Goal: Navigation & Orientation: Understand site structure

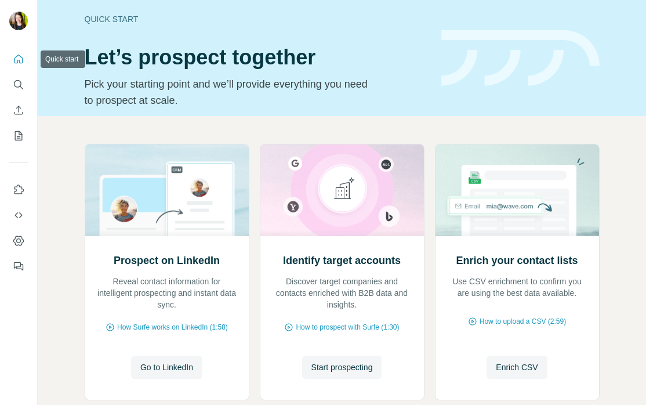
click at [16, 61] on icon "Quick start" at bounding box center [19, 59] width 12 height 12
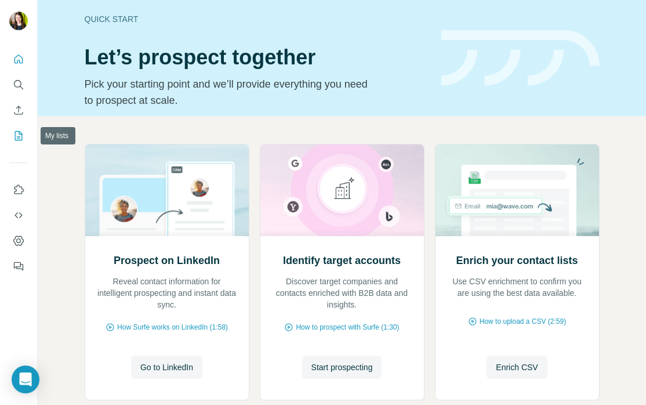
click at [17, 136] on icon "My lists" at bounding box center [20, 135] width 6 height 8
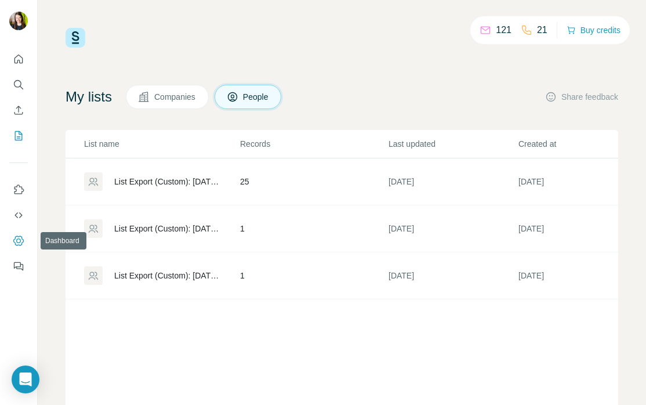
click at [19, 244] on icon "Dashboard" at bounding box center [19, 241] width 12 height 12
click at [12, 61] on button "Quick start" at bounding box center [18, 59] width 19 height 21
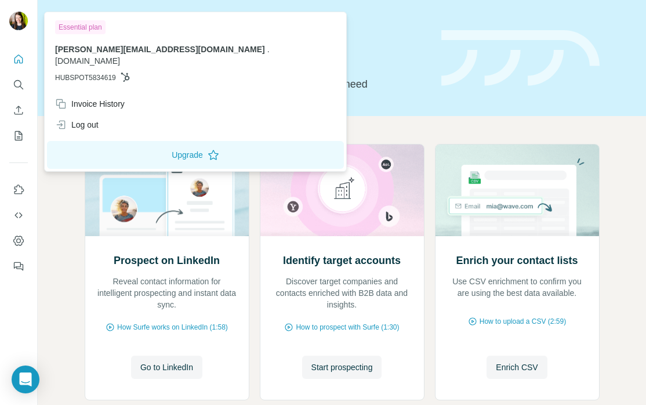
click at [24, 23] on img at bounding box center [18, 21] width 19 height 19
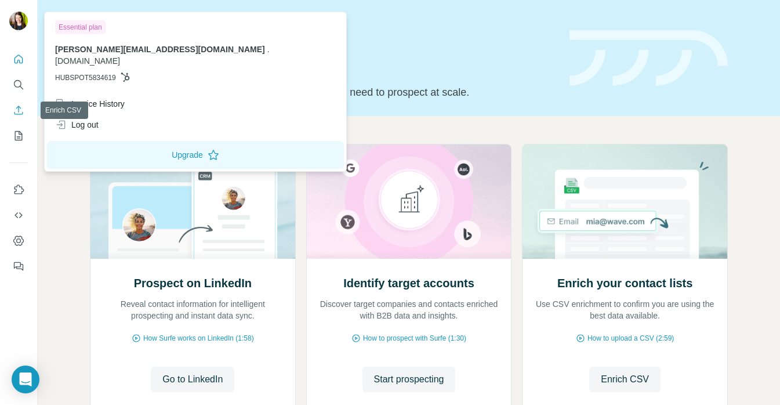
click at [20, 108] on icon "Enrich CSV" at bounding box center [19, 110] width 12 height 12
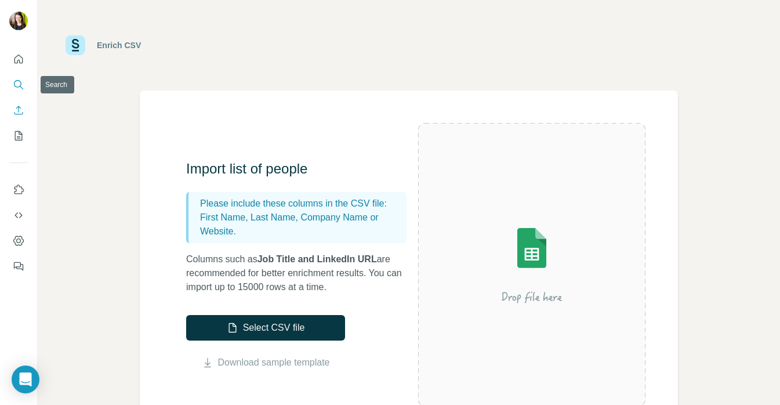
click at [19, 82] on icon "Search" at bounding box center [19, 85] width 12 height 12
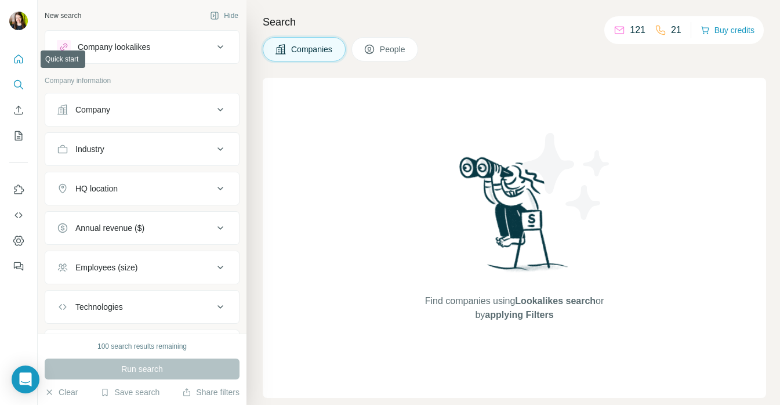
click at [21, 57] on icon "Quick start" at bounding box center [19, 59] width 9 height 9
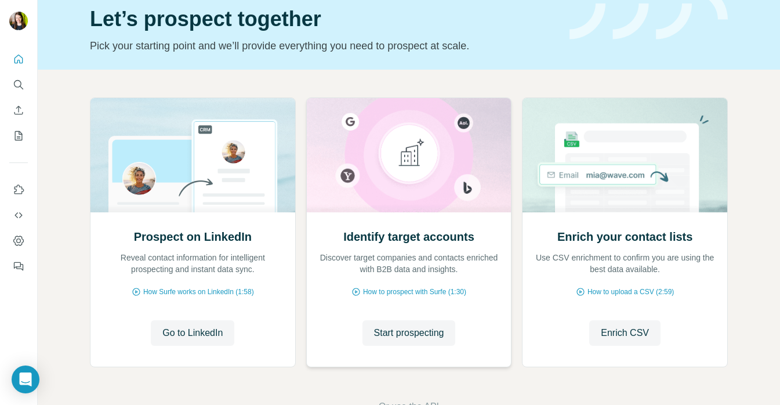
scroll to position [83, 0]
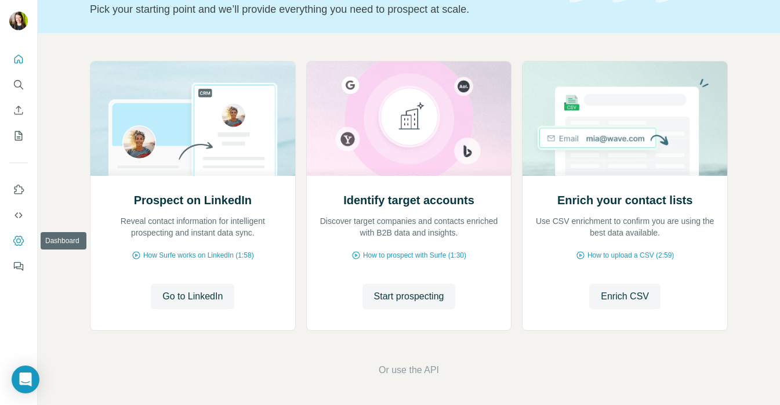
click at [17, 245] on icon "Dashboard" at bounding box center [18, 240] width 10 height 10
click at [19, 197] on button "Use Surfe on LinkedIn" at bounding box center [18, 189] width 19 height 21
